Goal: Task Accomplishment & Management: Complete application form

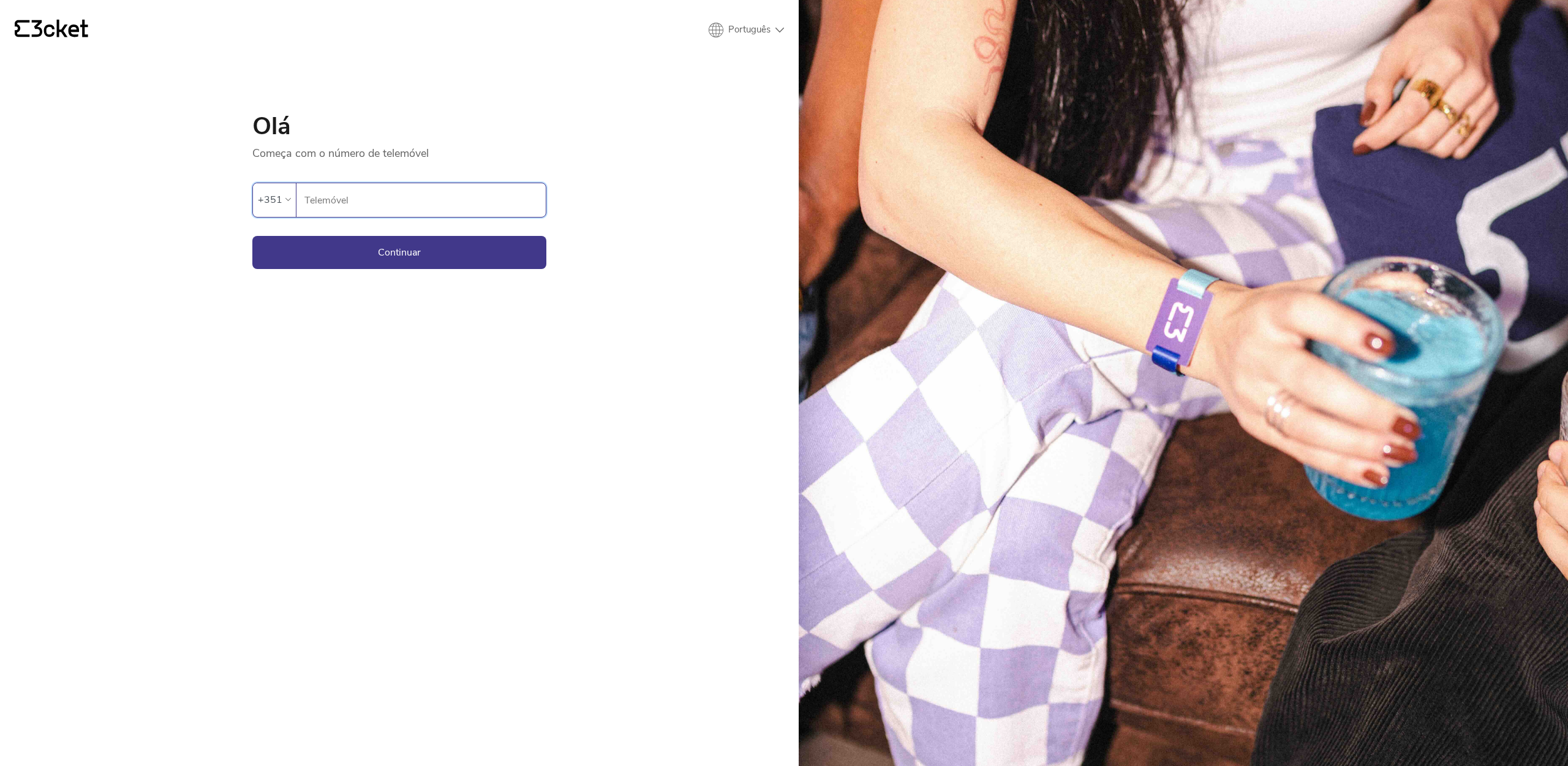
type input "915738240"
click at [463, 259] on button "Continuar" at bounding box center [400, 253] width 294 height 33
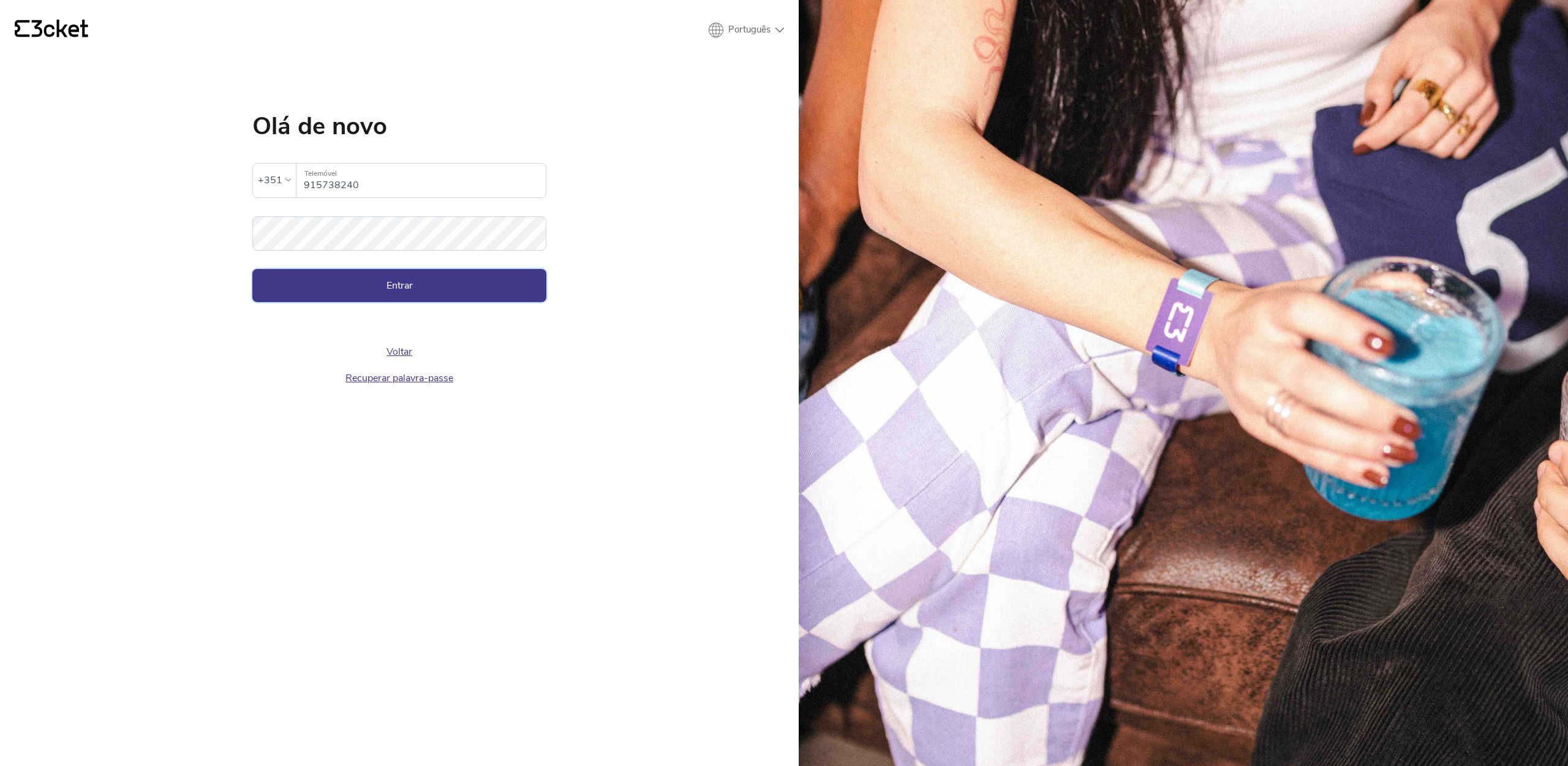
click at [421, 285] on button "Entrar" at bounding box center [400, 285] width 294 height 33
